Goal: Go to known website: Access a specific website the user already knows

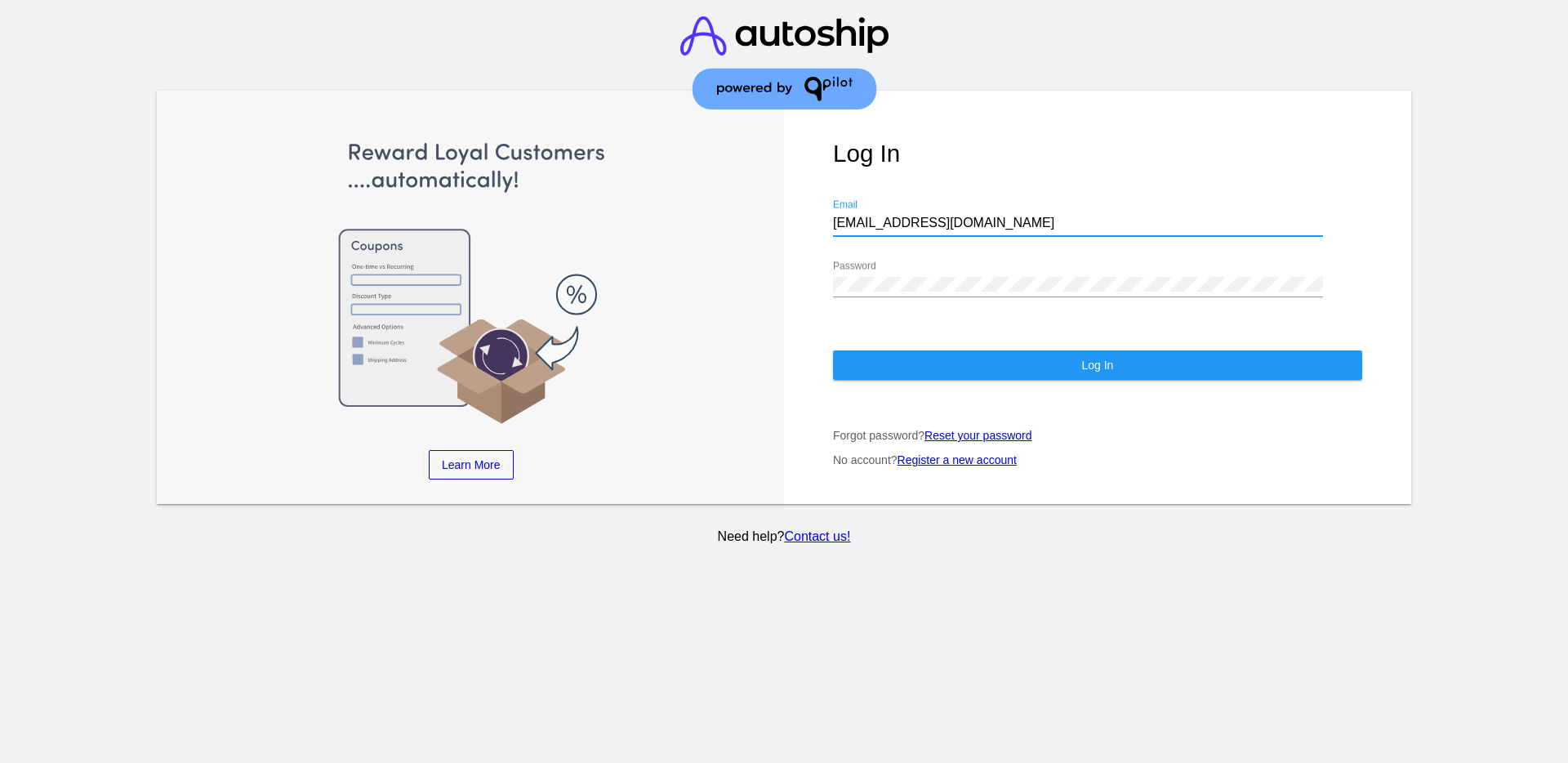
drag, startPoint x: 925, startPoint y: 226, endPoint x: 809, endPoint y: 215, distance: 116.5
click at [809, 215] on div "Log In [EMAIL_ADDRESS][DOMAIN_NAME] Email Password Log In Forgot password? Rese…" at bounding box center [1097, 297] width 627 height 414
drag, startPoint x: 954, startPoint y: 224, endPoint x: 805, endPoint y: 223, distance: 149.0
click at [805, 223] on div "Log In [EMAIL_ADDRESS][DOMAIN_NAME] Email Password Log In Forgot password? Rese…" at bounding box center [1097, 297] width 627 height 414
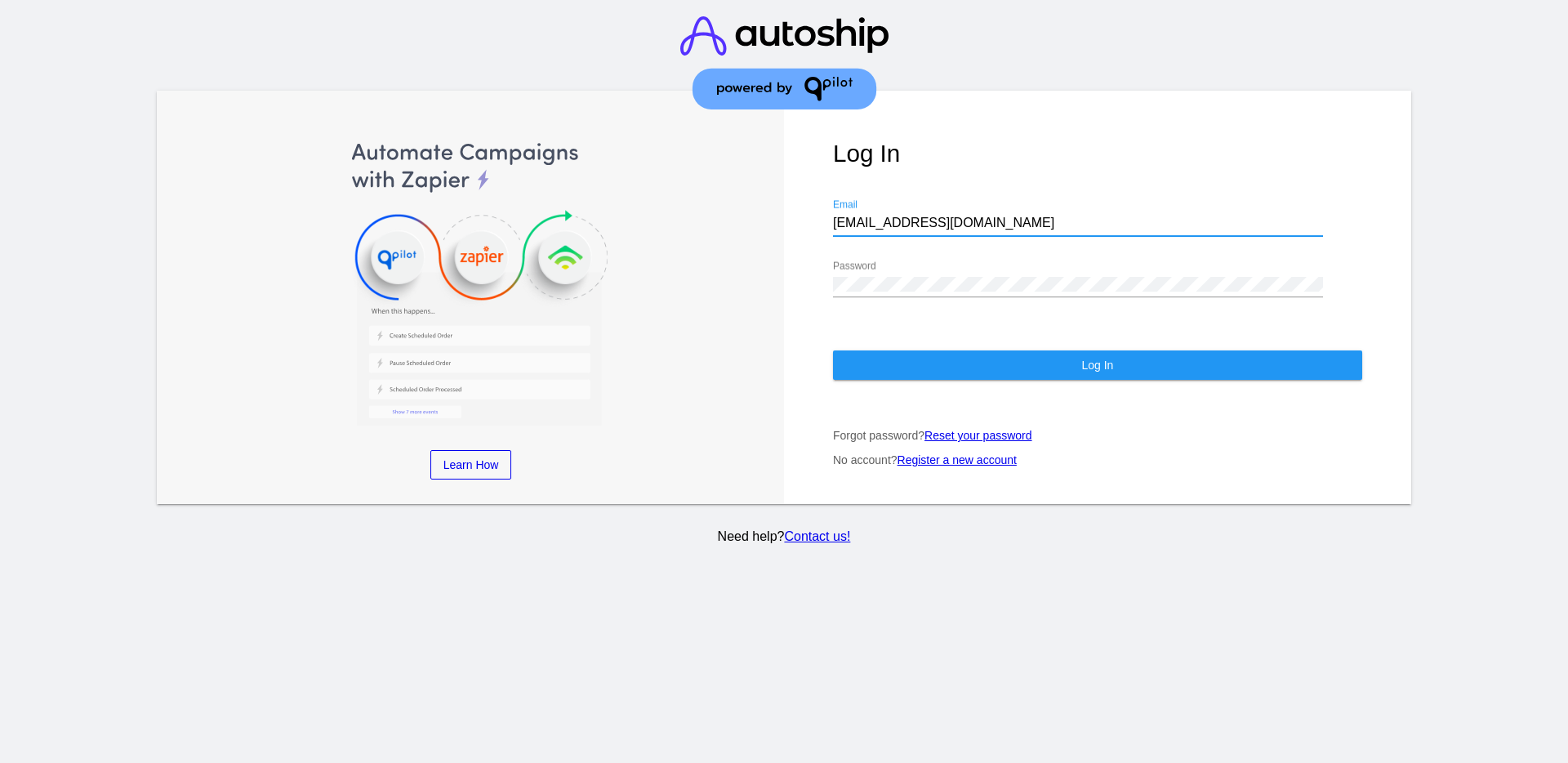
paste input "[EMAIL_ADDRESS][DOMAIN_NAME]"
type input "[EMAIL_ADDRESS][DOMAIN_NAME]"
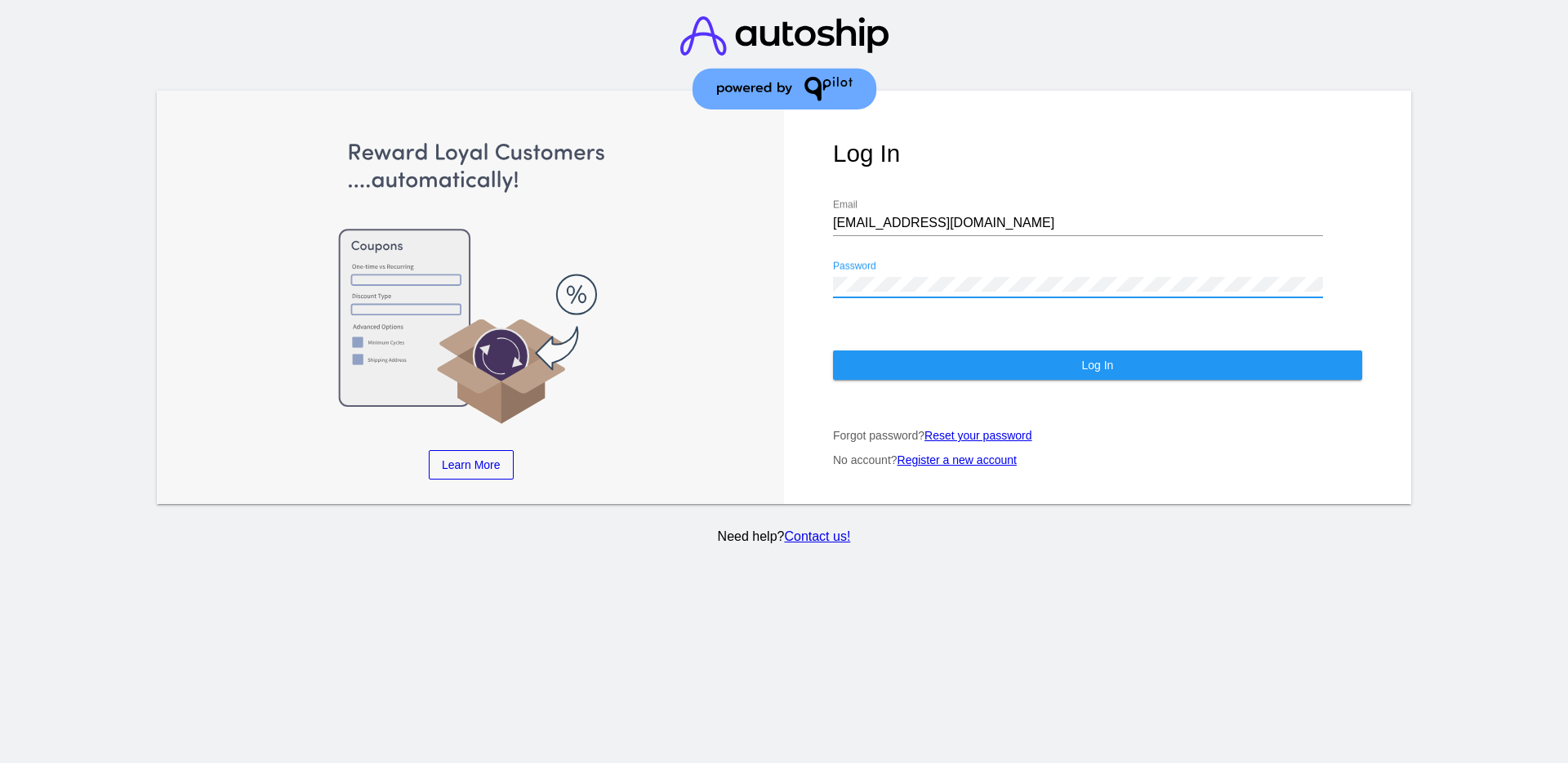
click at [811, 278] on div "Log In [EMAIL_ADDRESS][DOMAIN_NAME] Email Password Log In Forgot password? Rese…" at bounding box center [1097, 297] width 627 height 414
click at [899, 360] on button "Log In" at bounding box center [1098, 365] width 529 height 30
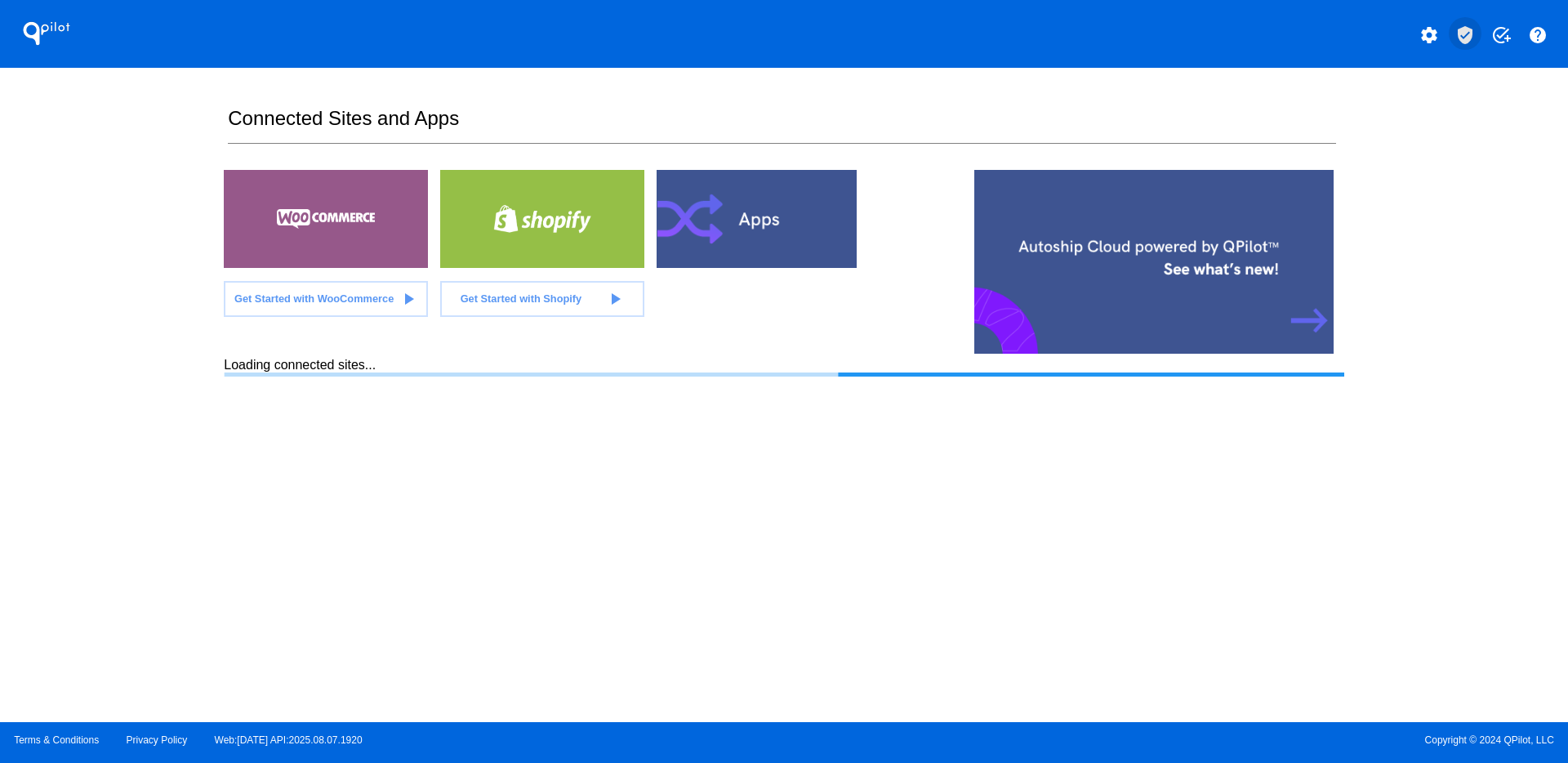
click at [1462, 36] on mat-icon "verified_user" at bounding box center [1464, 35] width 20 height 20
